Goal: Task Accomplishment & Management: Use online tool/utility

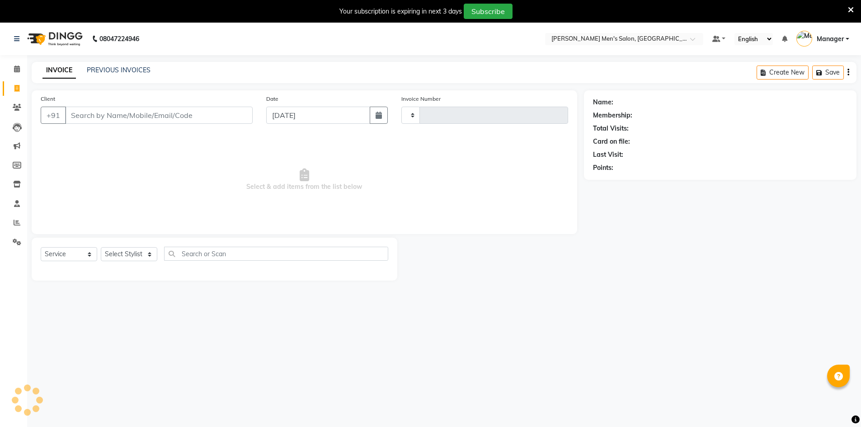
select select "service"
type input "3951"
select select "6913"
click at [185, 129] on div "Client +91" at bounding box center [146, 112] width 225 height 37
click at [183, 120] on input "Client" at bounding box center [159, 115] width 188 height 17
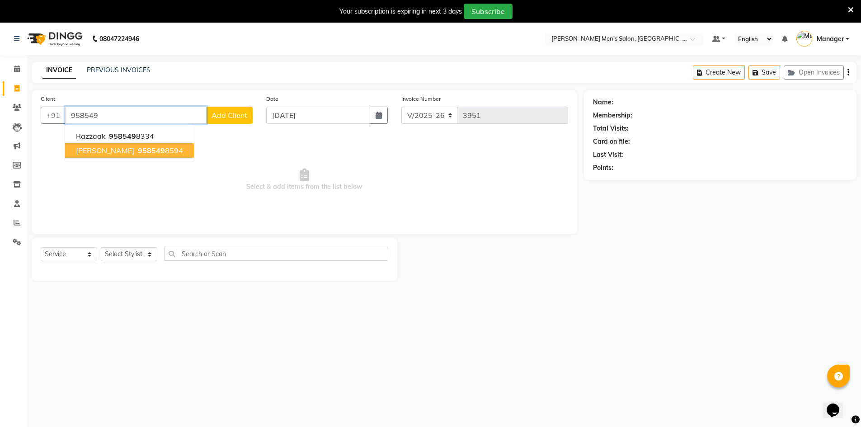
click at [138, 153] on span "958549" at bounding box center [151, 150] width 27 height 9
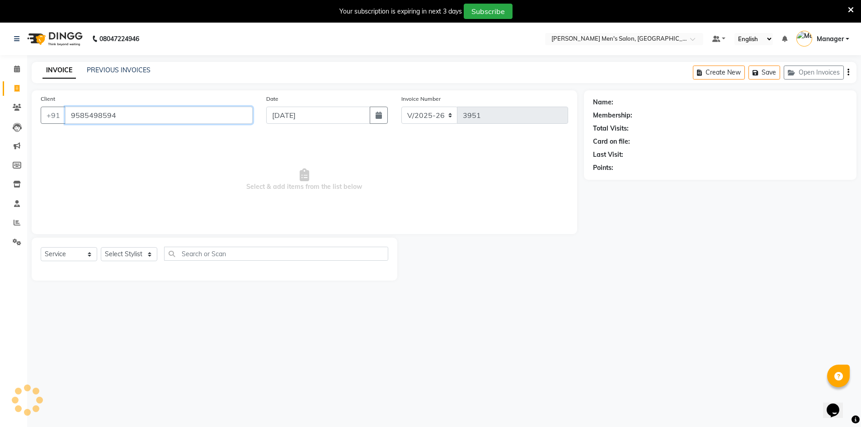
type input "9585498594"
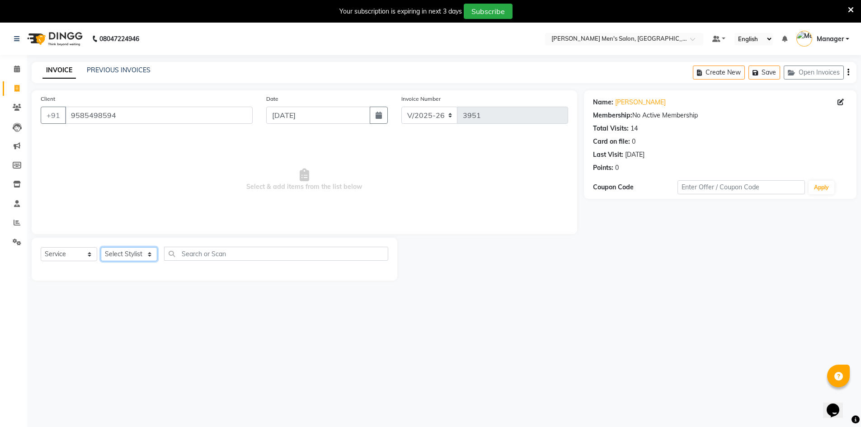
click at [132, 257] on select "Select Stylist [PERSON_NAME] Manager [PERSON_NAME] [PERSON_NAME]" at bounding box center [129, 254] width 56 height 14
select select "70201"
click at [101, 247] on select "Select Stylist [PERSON_NAME] Manager [PERSON_NAME] [PERSON_NAME]" at bounding box center [129, 254] width 56 height 14
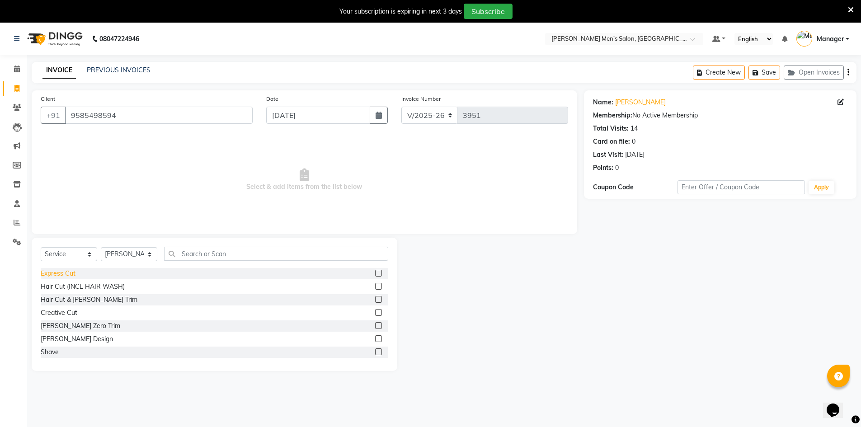
click at [69, 277] on div "Express Cut" at bounding box center [58, 273] width 35 height 9
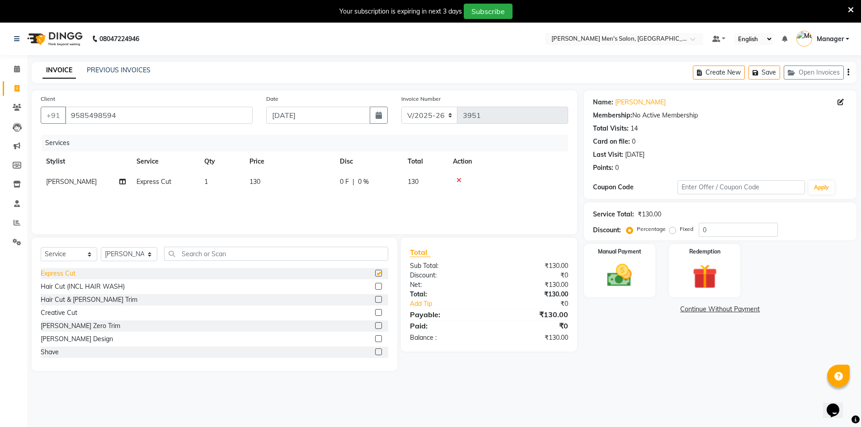
checkbox input "false"
click at [615, 279] on img at bounding box center [620, 275] width 42 height 29
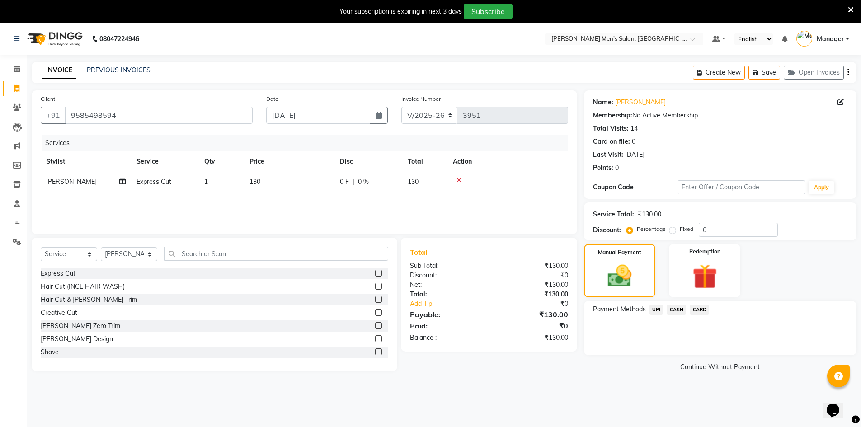
click at [653, 310] on span "UPI" at bounding box center [656, 310] width 14 height 10
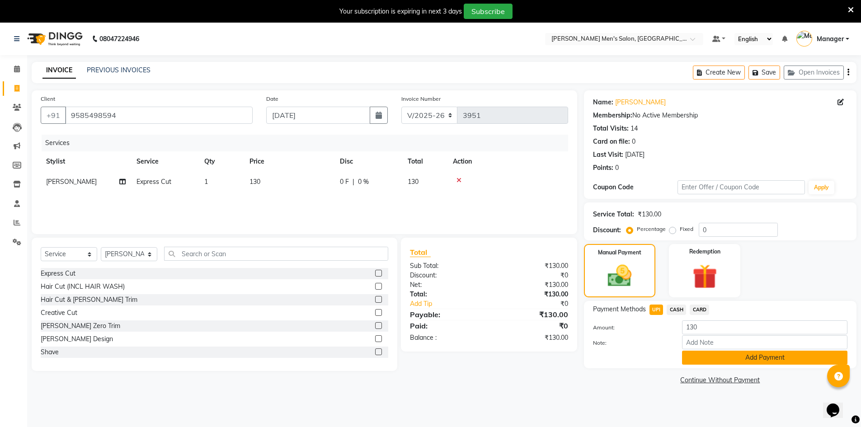
drag, startPoint x: 695, startPoint y: 353, endPoint x: 690, endPoint y: 358, distance: 6.7
click at [695, 353] on button "Add Payment" at bounding box center [764, 358] width 165 height 14
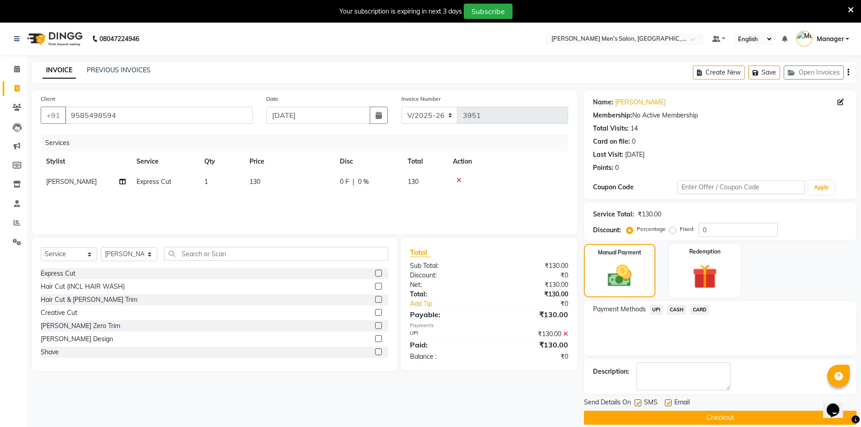
click at [703, 411] on button "Checkout" at bounding box center [720, 418] width 272 height 14
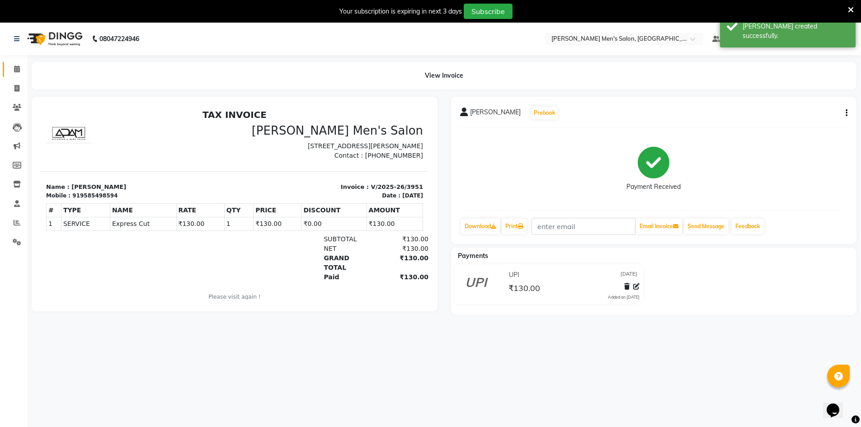
click at [9, 62] on link "Calendar" at bounding box center [14, 69] width 22 height 15
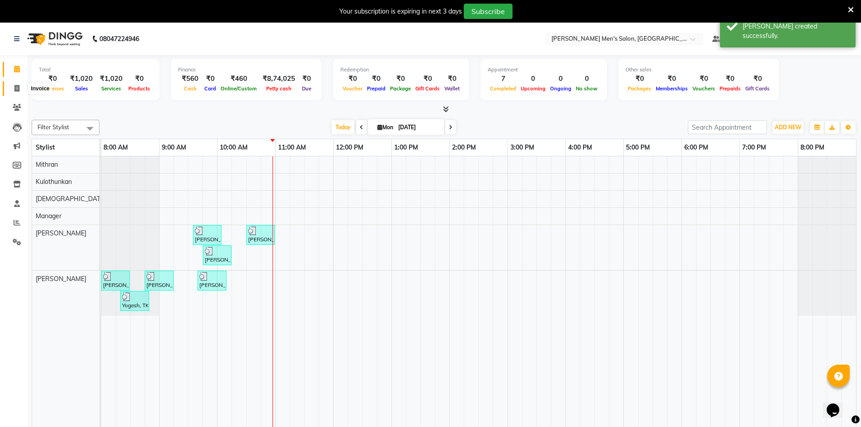
click at [16, 87] on icon at bounding box center [16, 88] width 5 height 7
select select "6913"
select select "service"
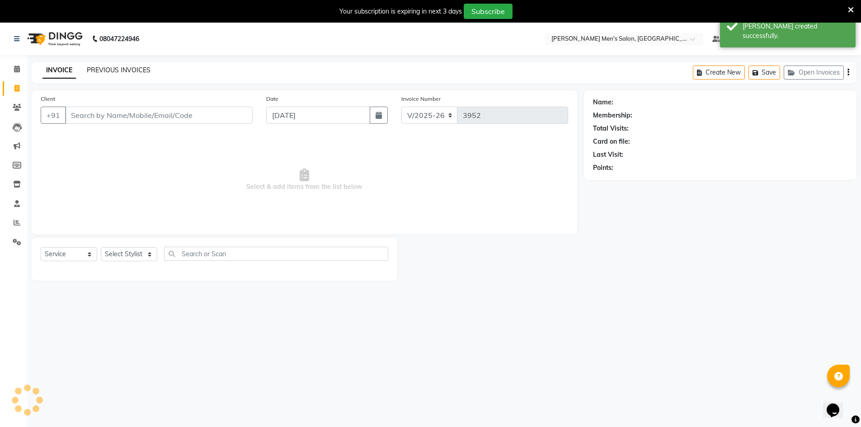
click at [133, 66] on link "PREVIOUS INVOICES" at bounding box center [119, 70] width 64 height 8
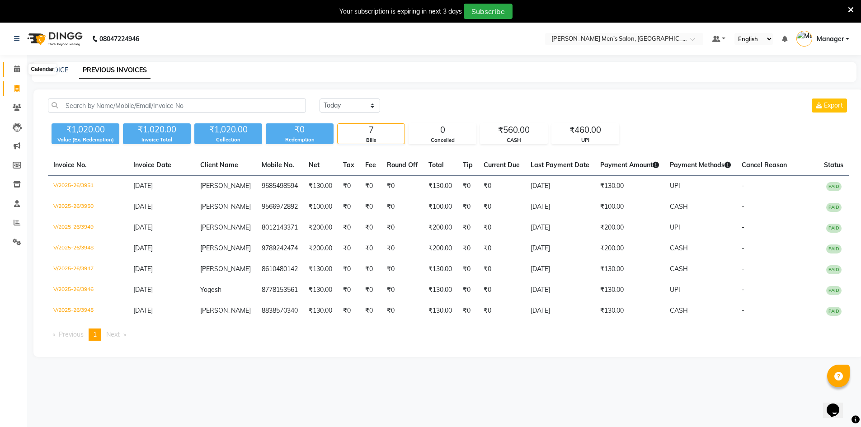
click at [11, 67] on span at bounding box center [17, 69] width 16 height 10
